Goal: Information Seeking & Learning: Understand process/instructions

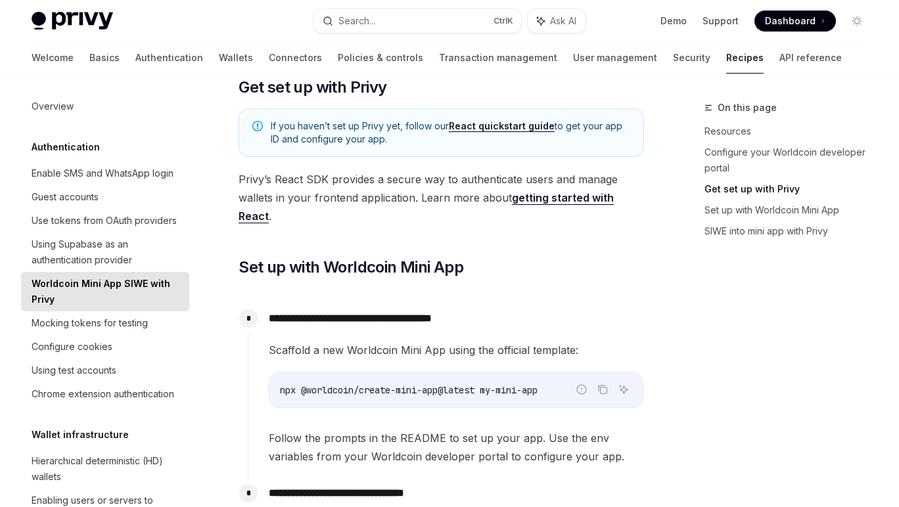
scroll to position [583, 0]
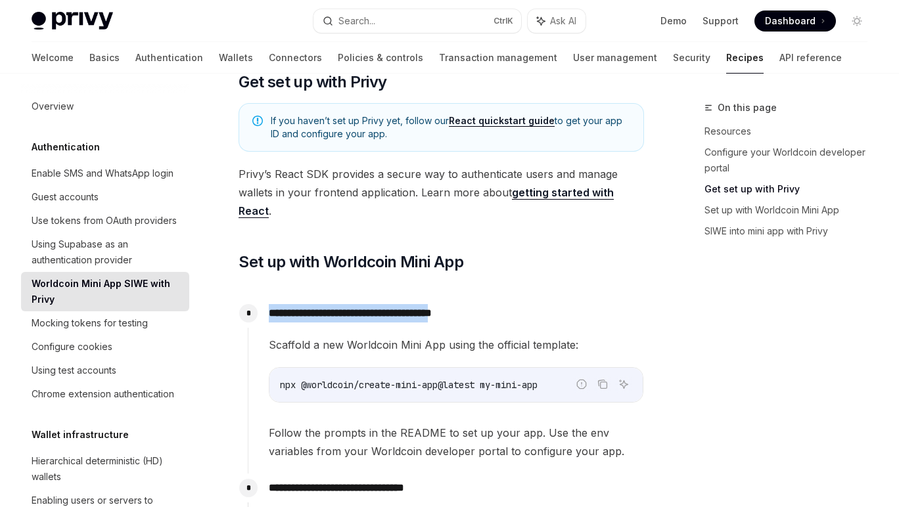
drag, startPoint x: 473, startPoint y: 302, endPoint x: 447, endPoint y: 276, distance: 36.3
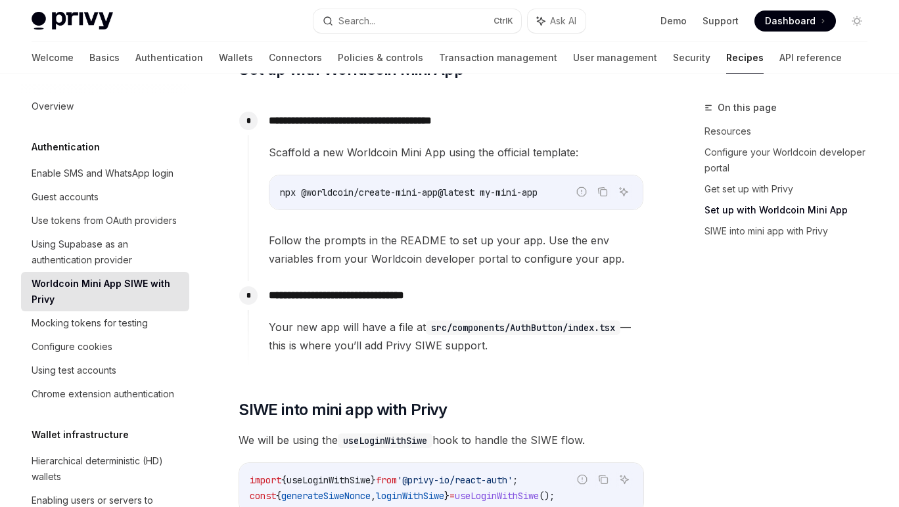
scroll to position [753, 0]
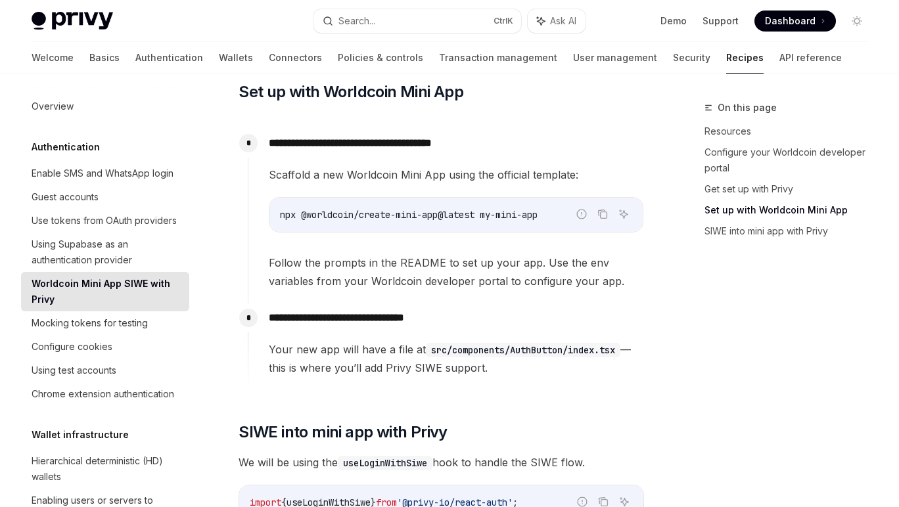
drag, startPoint x: 450, startPoint y: 235, endPoint x: 440, endPoint y: 218, distance: 19.7
click at [447, 229] on div "Scaffold a new Worldcoin Mini App using the official template: Report incorrect…" at bounding box center [456, 228] width 375 height 125
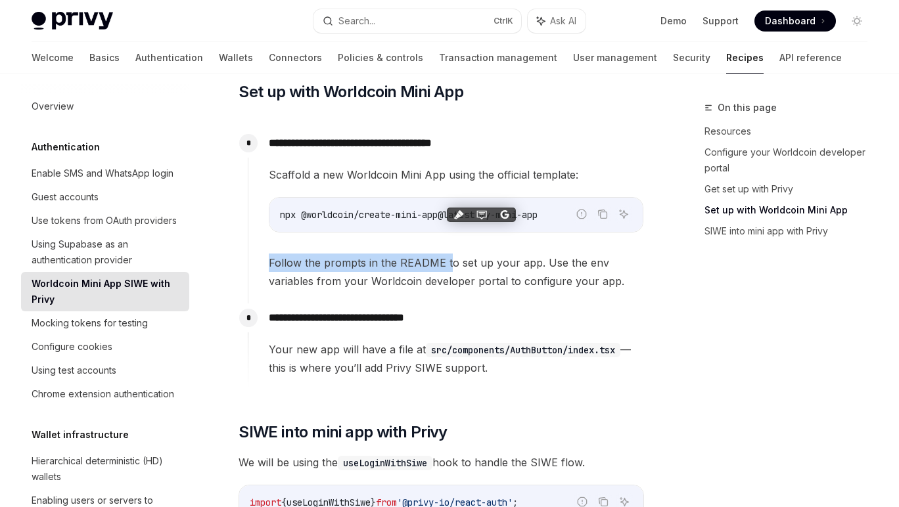
scroll to position [1005, 0]
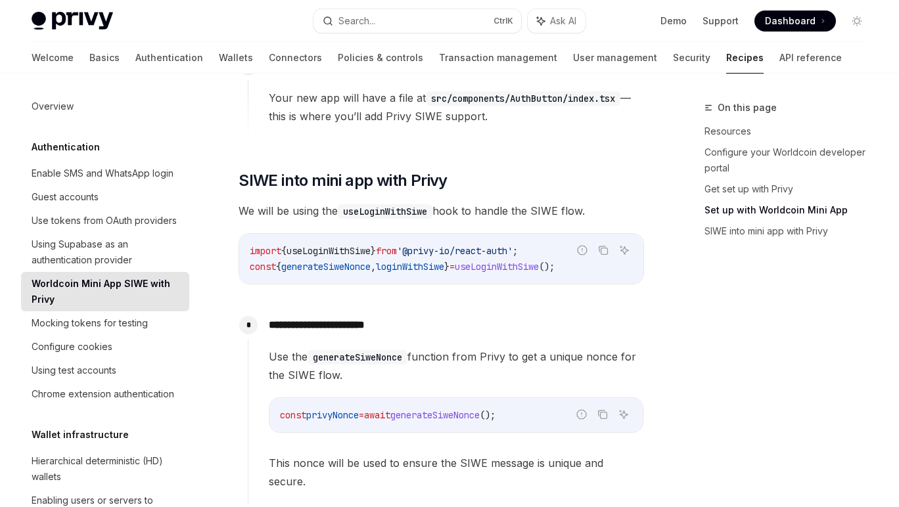
click at [440, 234] on div "import { useLoginWithSiwe } from '@privy-io/react-auth' ; const { generateSiweN…" at bounding box center [441, 259] width 404 height 50
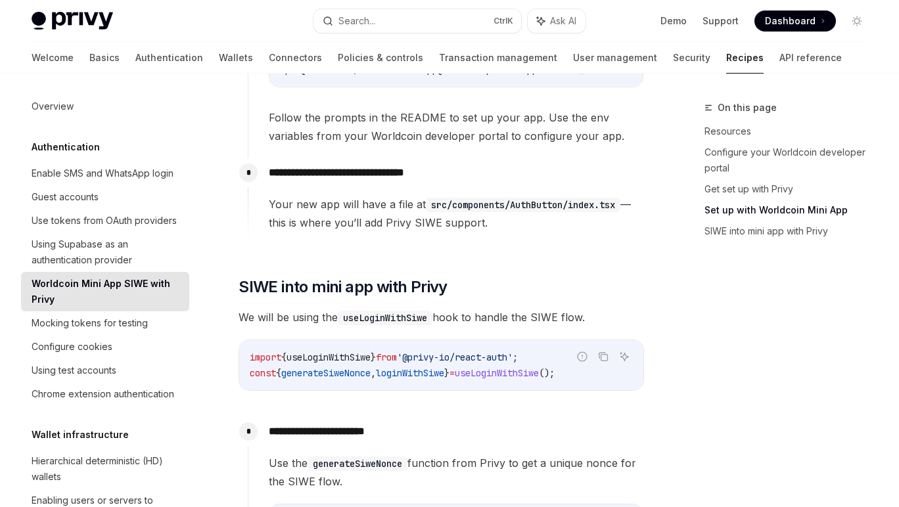
scroll to position [721, 0]
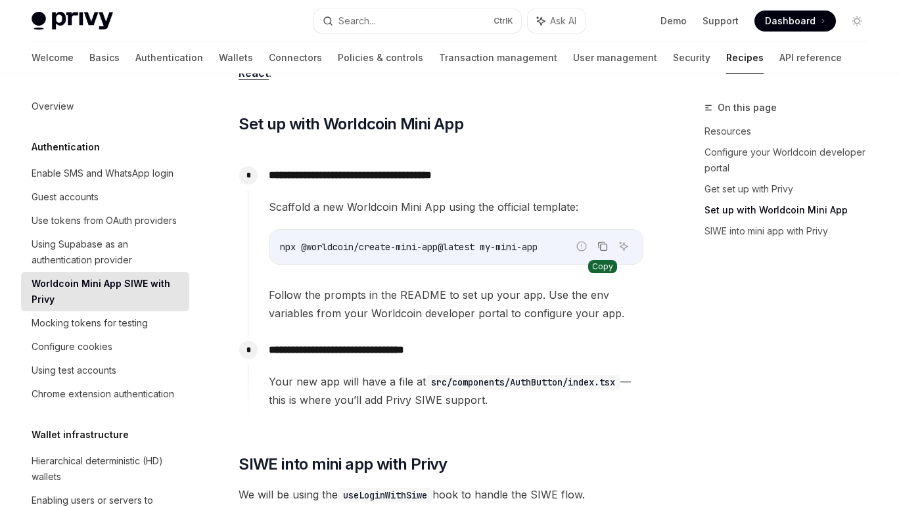
click at [603, 244] on icon "Copy the contents from the code block" at bounding box center [604, 247] width 7 height 7
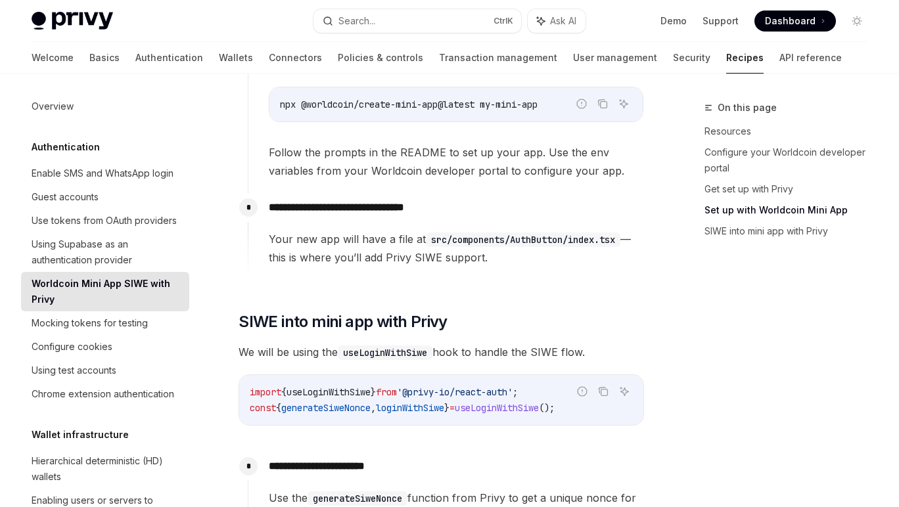
scroll to position [866, 0]
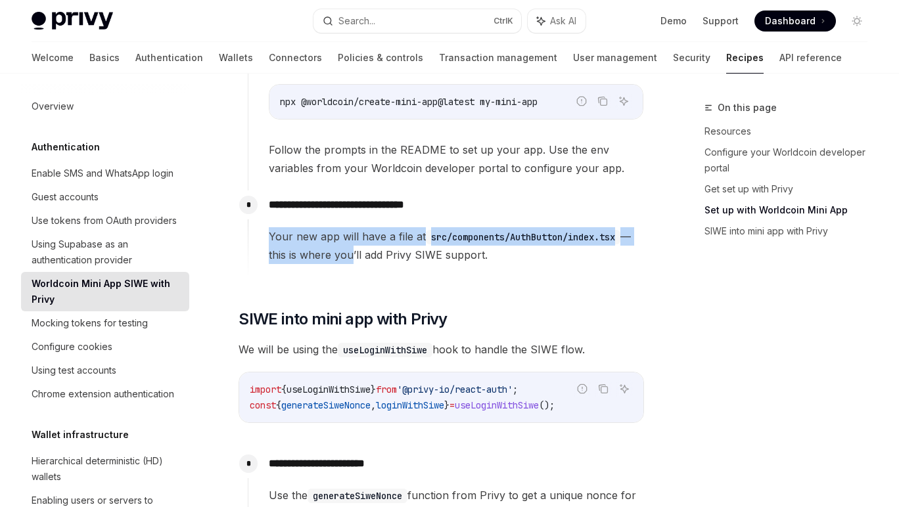
drag, startPoint x: 352, startPoint y: 231, endPoint x: 340, endPoint y: 197, distance: 37.0
click at [340, 197] on div "**********" at bounding box center [446, 228] width 396 height 74
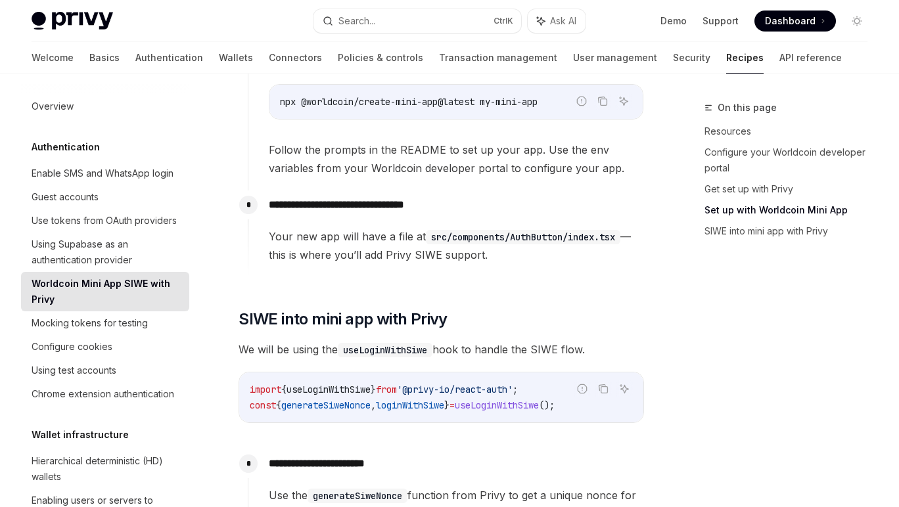
scroll to position [759, 0]
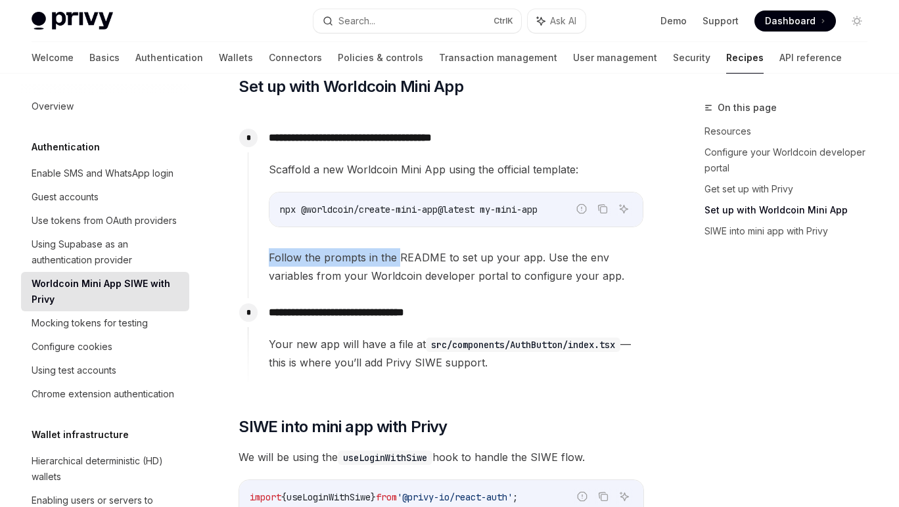
drag, startPoint x: 385, startPoint y: 225, endPoint x: 362, endPoint y: 205, distance: 30.3
click at [362, 205] on div "Scaffold a new Worldcoin Mini App using the official template: Report incorrect…" at bounding box center [456, 222] width 375 height 125
click at [366, 250] on span "Follow the prompts in the README to set up your app. Use the env variables from…" at bounding box center [456, 266] width 375 height 37
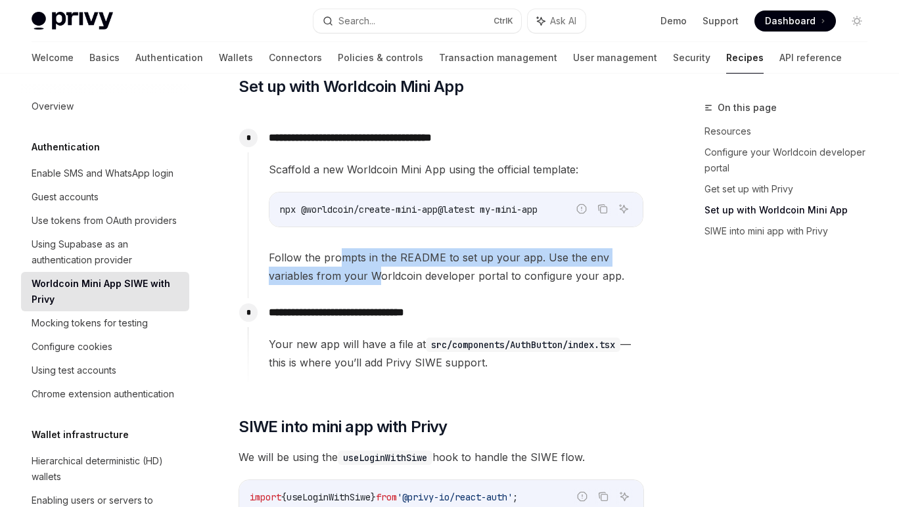
drag, startPoint x: 380, startPoint y: 261, endPoint x: 340, endPoint y: 241, distance: 45.0
click at [340, 248] on span "Follow the prompts in the README to set up your app. Use the env variables from…" at bounding box center [456, 266] width 375 height 37
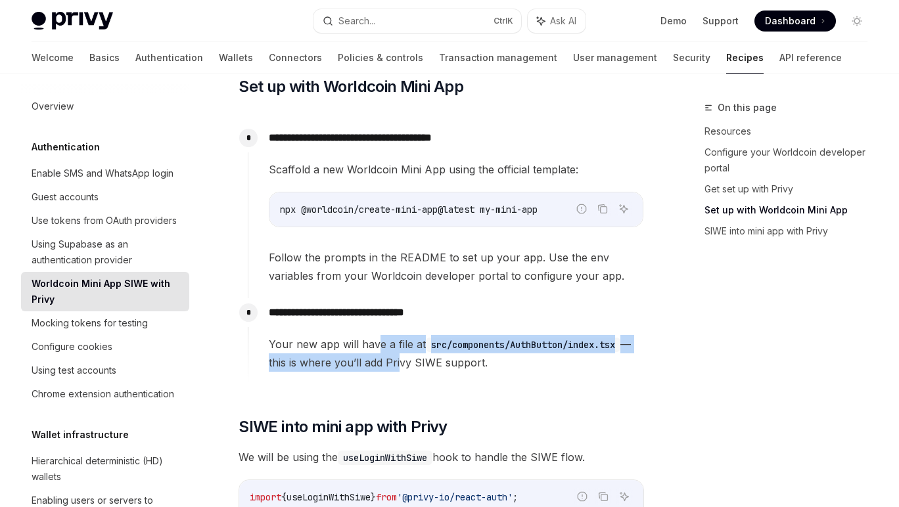
drag, startPoint x: 398, startPoint y: 341, endPoint x: 371, endPoint y: 319, distance: 35.0
click at [371, 335] on span "Your new app will have a file at src/components/AuthButton/index.tsx —this is w…" at bounding box center [456, 353] width 375 height 37
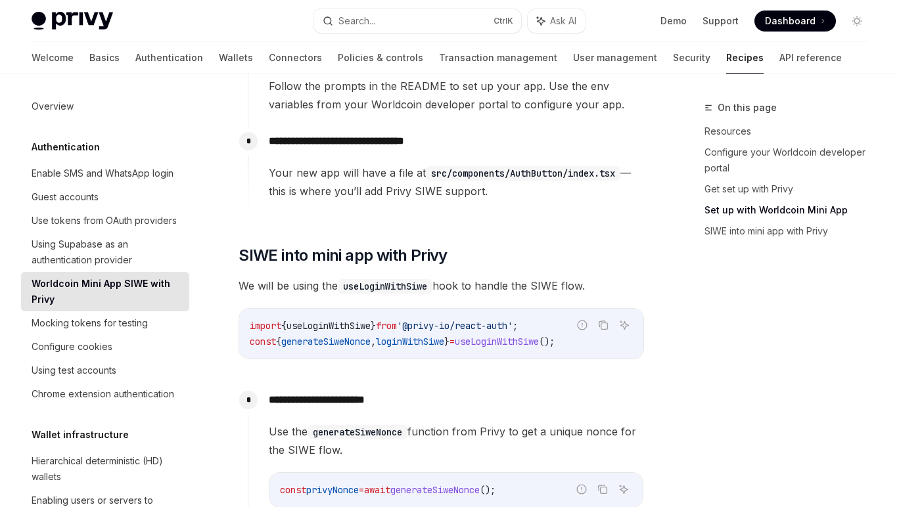
scroll to position [934, 0]
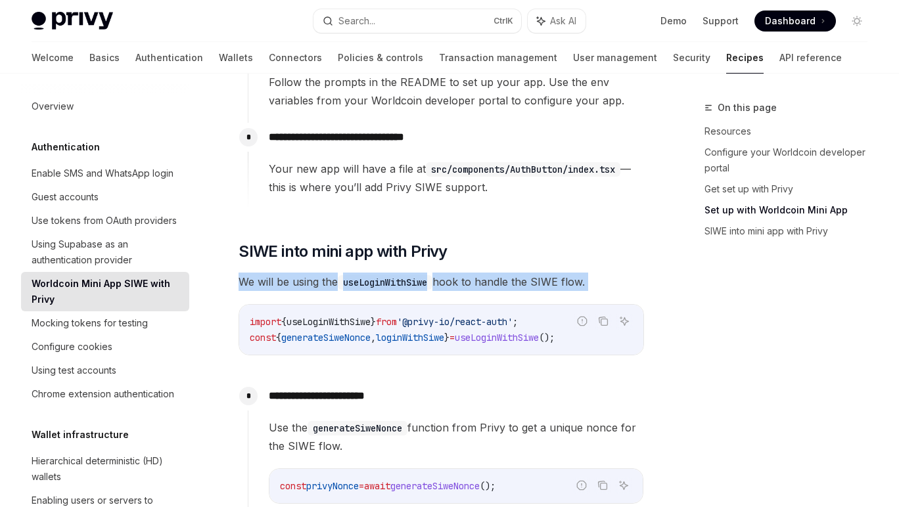
drag, startPoint x: 388, startPoint y: 271, endPoint x: 356, endPoint y: 245, distance: 42.0
click at [356, 245] on div "**********" at bounding box center [442, 233] width 406 height 1956
click at [362, 275] on code "useLoginWithSiwe" at bounding box center [385, 282] width 95 height 14
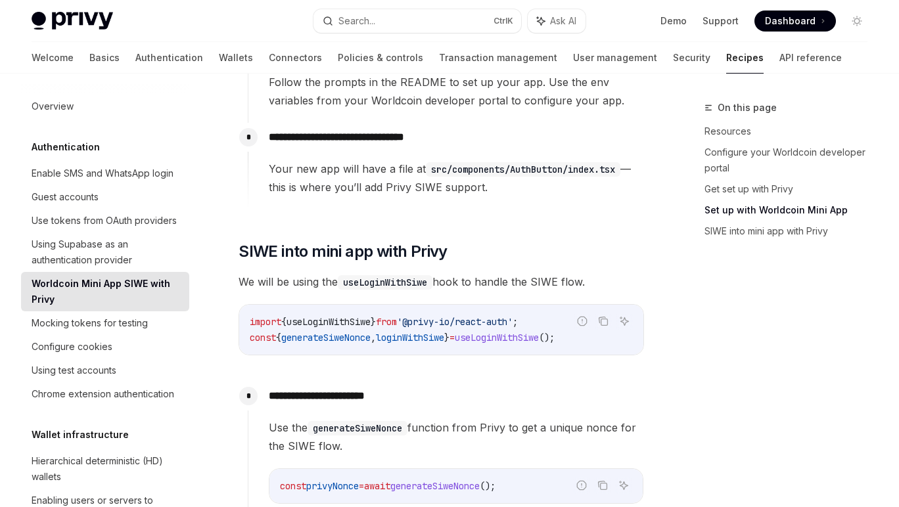
click at [363, 273] on span "We will be using the useLoginWithSiwe hook to handle the SIWE flow." at bounding box center [442, 282] width 406 height 18
click at [377, 272] on div "**********" at bounding box center [442, 233] width 406 height 1956
click at [397, 316] on span "from" at bounding box center [386, 322] width 21 height 12
click at [394, 275] on code "useLoginWithSiwe" at bounding box center [385, 282] width 95 height 14
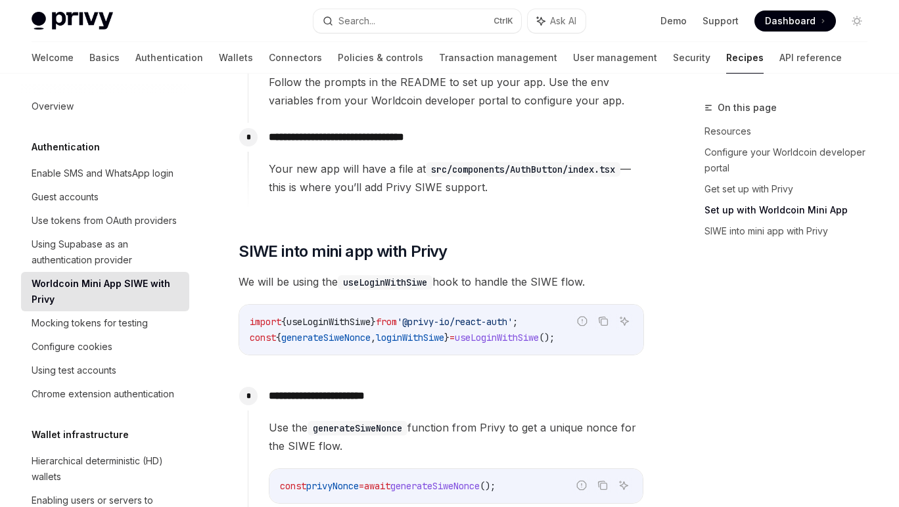
click at [393, 305] on div "import { useLoginWithSiwe } from '@privy-io/react-auth' ; const { generateSiweN…" at bounding box center [441, 330] width 404 height 50
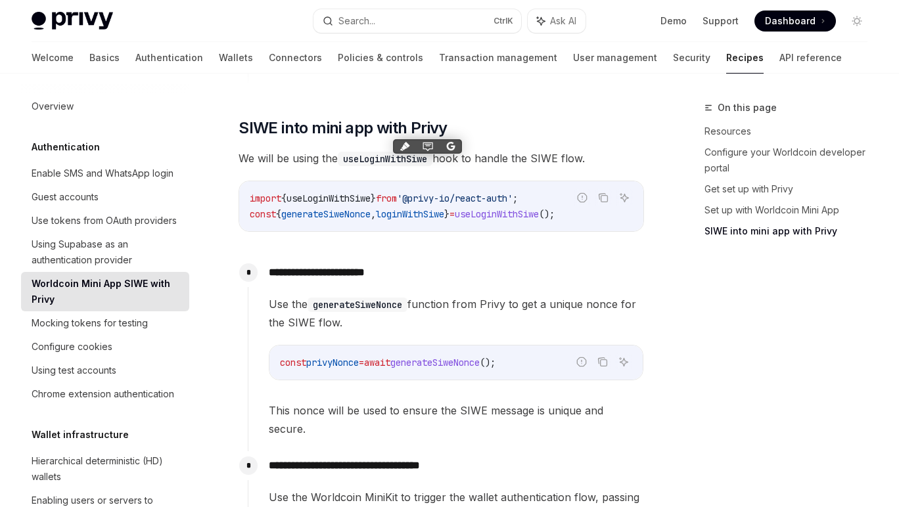
click at [393, 298] on code "generateSiweNonce" at bounding box center [358, 305] width 100 height 14
click at [390, 295] on span "Use the generateSiweNonce function from Privy to get a unique nonce for the SIW…" at bounding box center [456, 313] width 375 height 37
click at [368, 203] on div "import { useLoginWithSiwe } from '@privy-io/react-auth' ; const { generateSiweN…" at bounding box center [441, 206] width 404 height 50
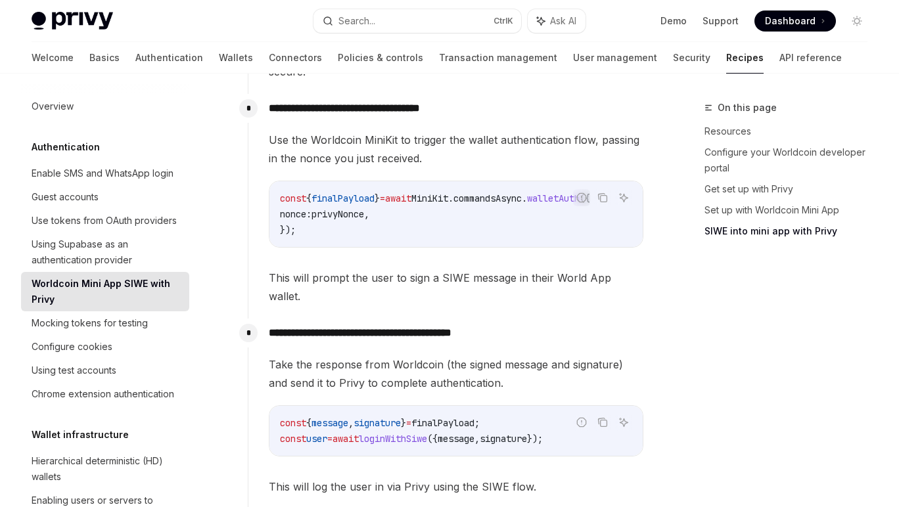
scroll to position [1739, 0]
